Goal: Information Seeking & Learning: Stay updated

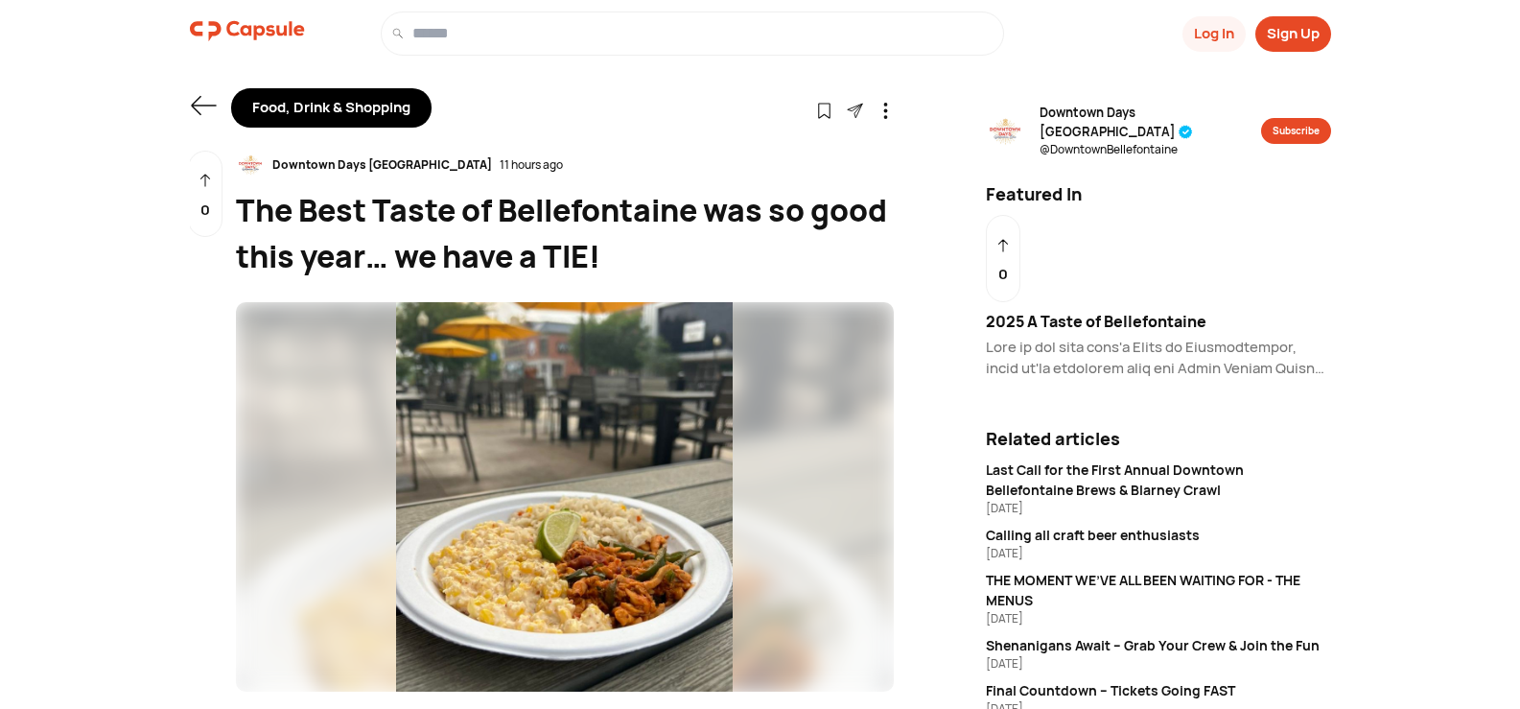
click at [196, 102] on icon at bounding box center [203, 105] width 25 height 19
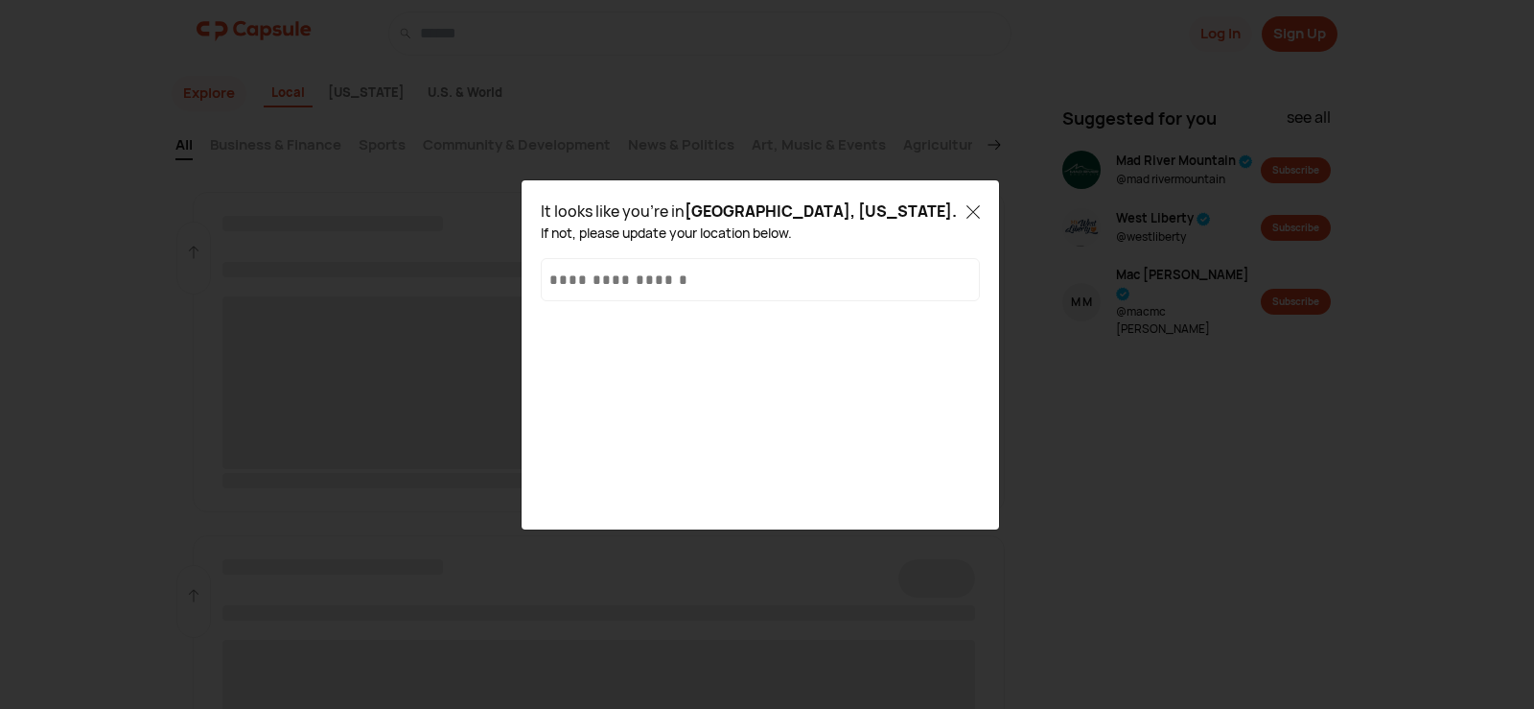
click at [977, 217] on icon at bounding box center [973, 212] width 12 height 12
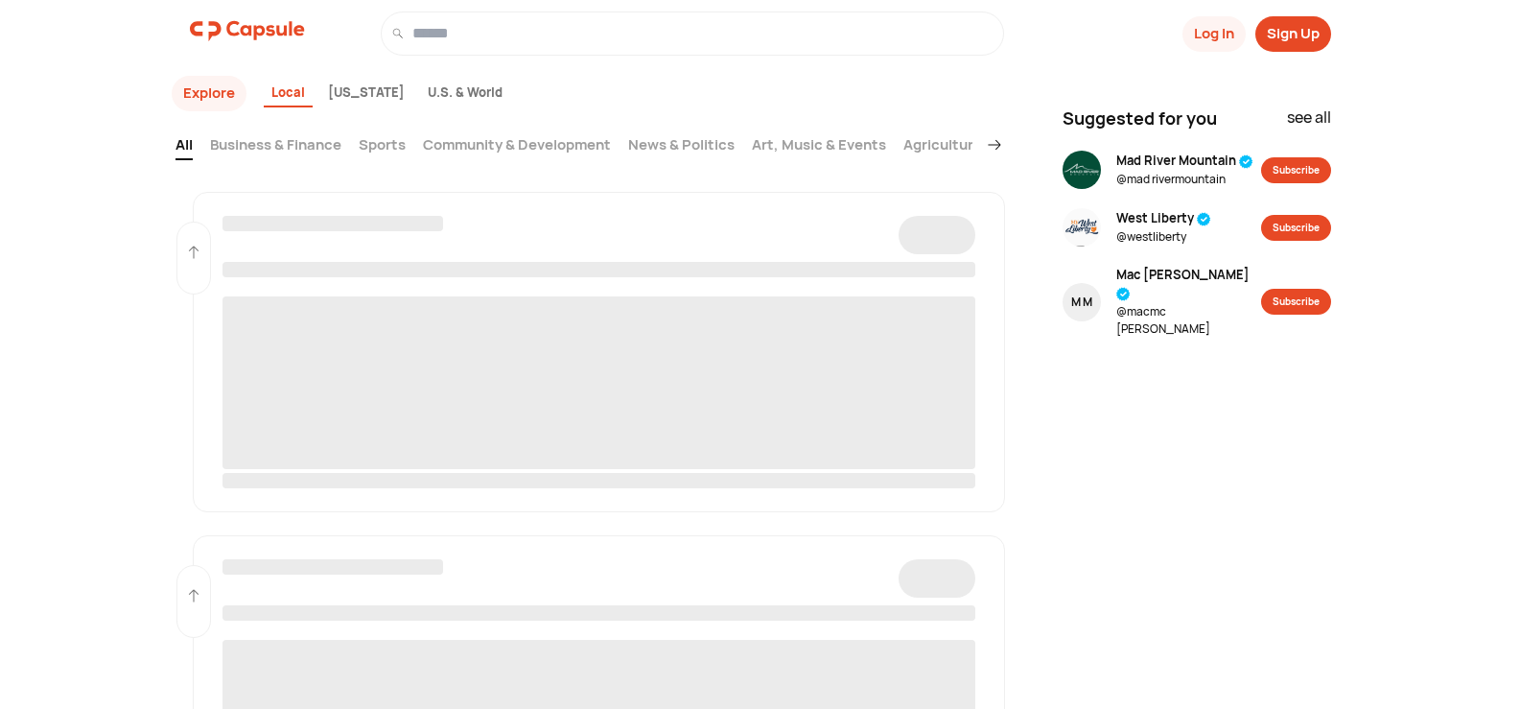
click at [243, 34] on img at bounding box center [247, 31] width 115 height 38
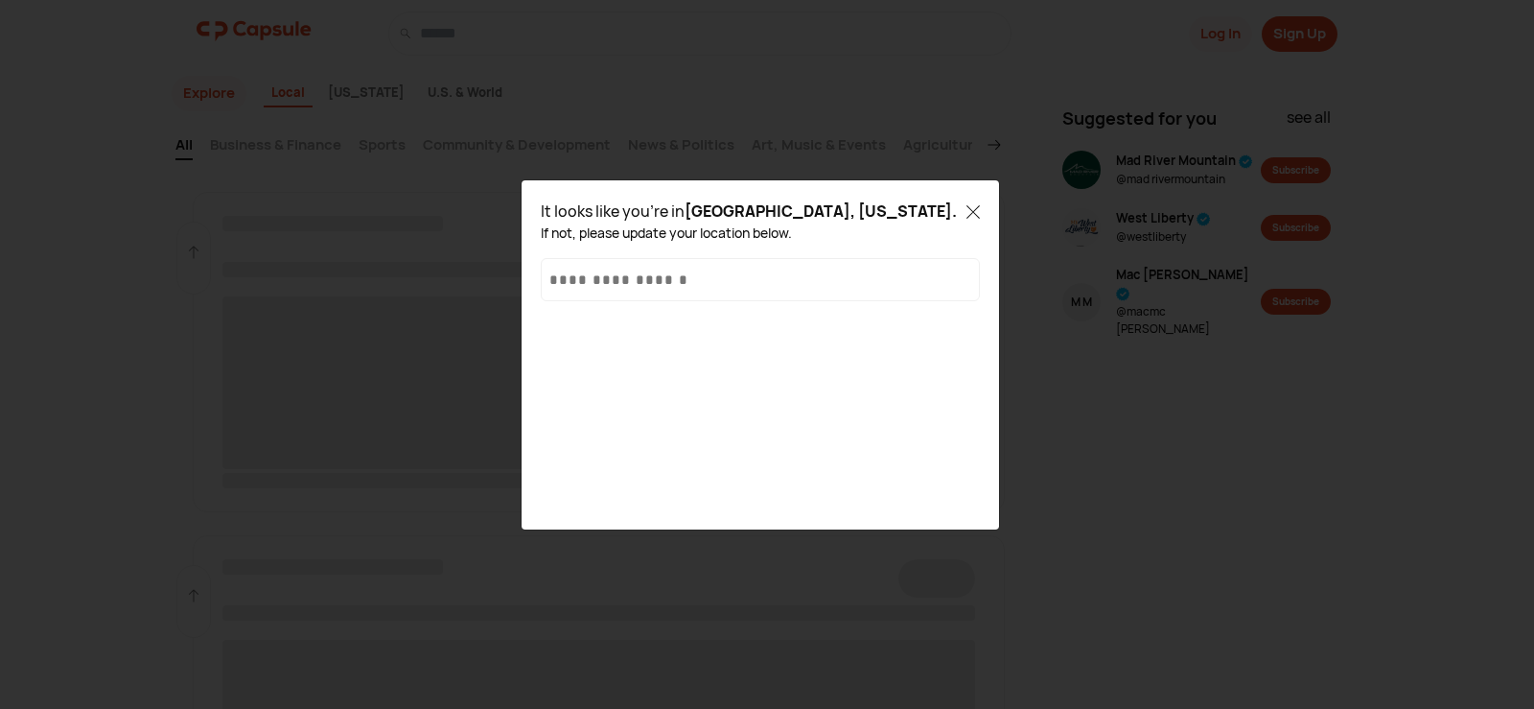
click at [960, 202] on div "It looks like you're in [GEOGRAPHIC_DATA], [US_STATE] . If not, please update y…" at bounding box center [760, 220] width 439 height 43
click at [976, 209] on icon at bounding box center [973, 212] width 12 height 12
